Goal: Find specific page/section: Find specific page/section

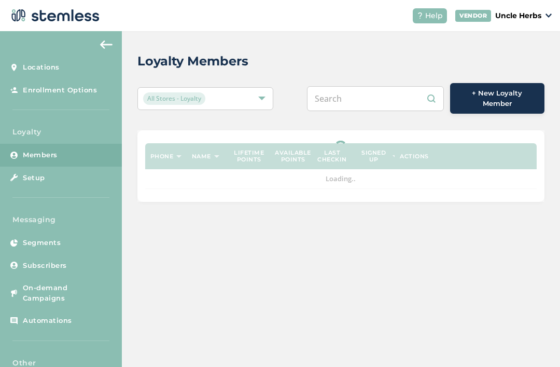
click at [389, 92] on input "text" at bounding box center [375, 98] width 137 height 25
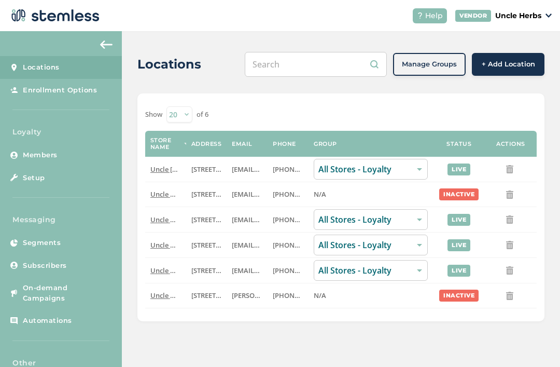
click at [69, 154] on link "Members" at bounding box center [61, 155] width 122 height 23
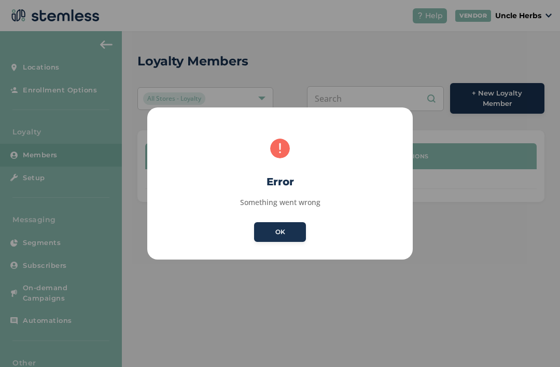
click at [279, 223] on button "OK" at bounding box center [280, 232] width 52 height 20
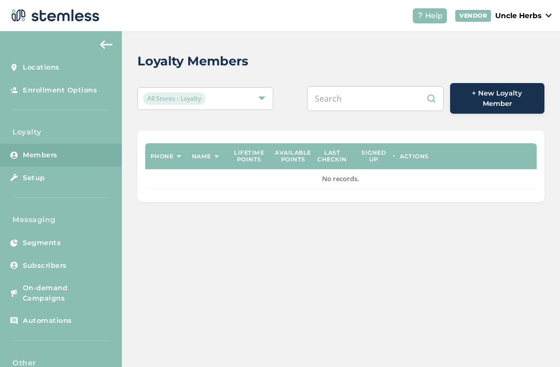
click at [72, 146] on link "Members" at bounding box center [61, 155] width 122 height 23
click at [68, 154] on link "Members" at bounding box center [61, 155] width 122 height 23
